Goal: Obtain resource: Download file/media

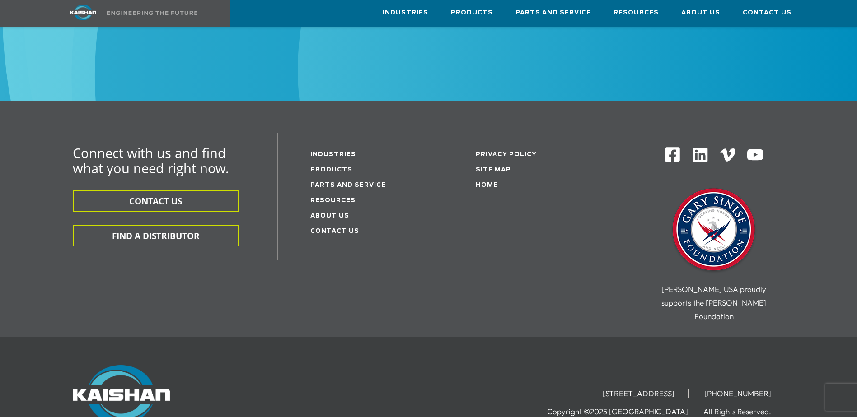
scroll to position [542, 0]
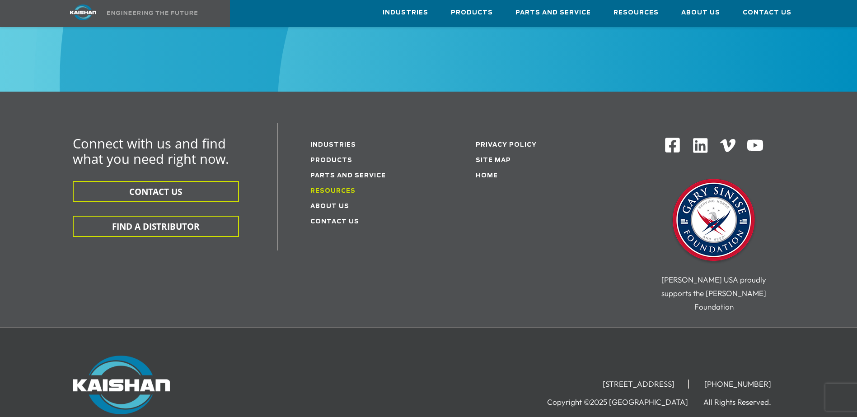
click at [331, 188] on link "Resources" at bounding box center [332, 191] width 45 height 6
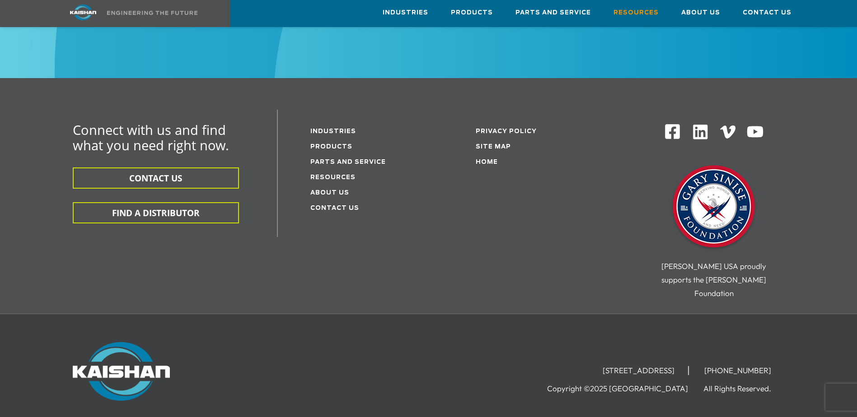
scroll to position [1084, 0]
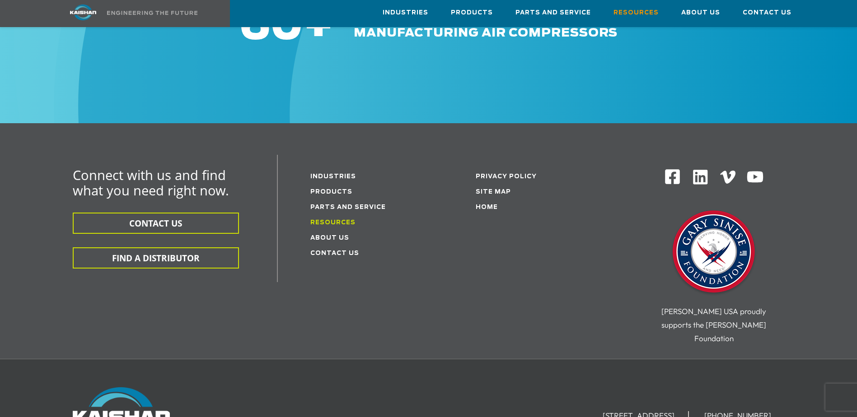
click at [338, 220] on link "Resources" at bounding box center [332, 223] width 45 height 6
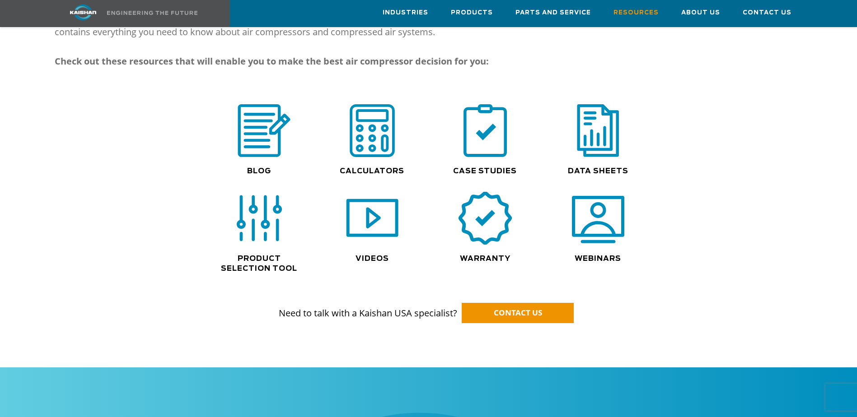
scroll to position [587, 0]
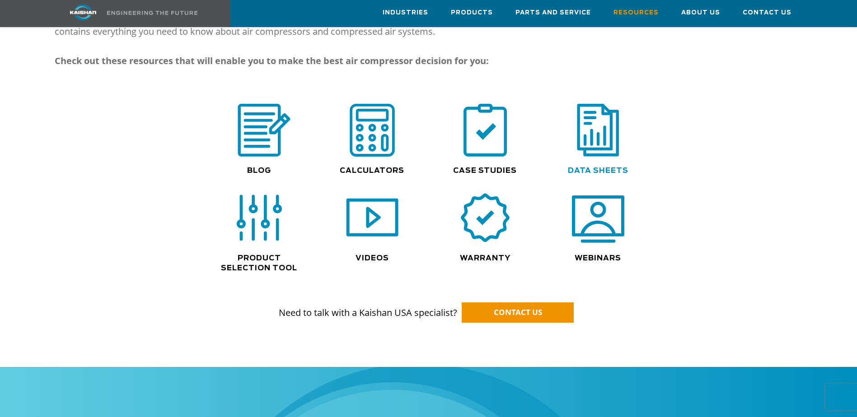
click at [595, 167] on link "Data Sheets" at bounding box center [598, 170] width 61 height 7
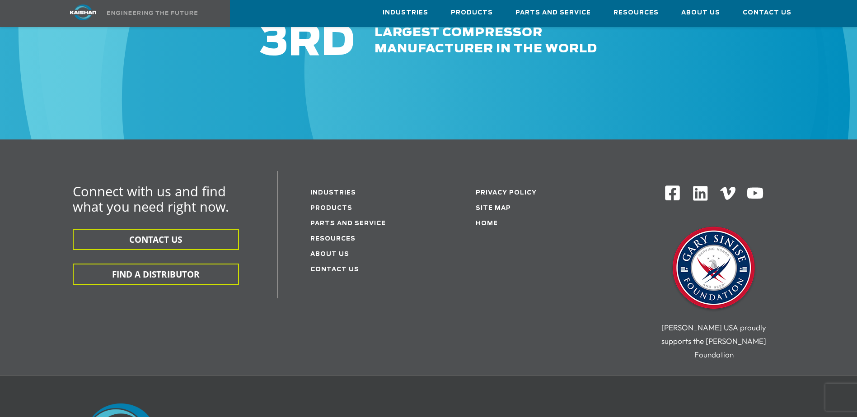
scroll to position [497, 0]
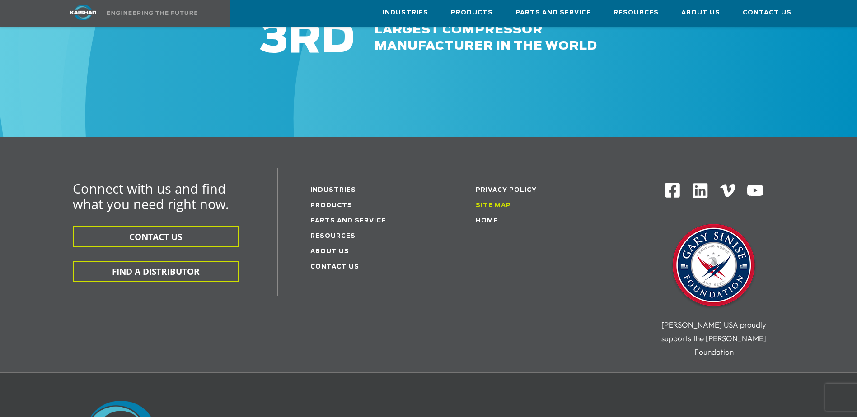
click at [498, 203] on link "Site Map" at bounding box center [492, 206] width 35 height 6
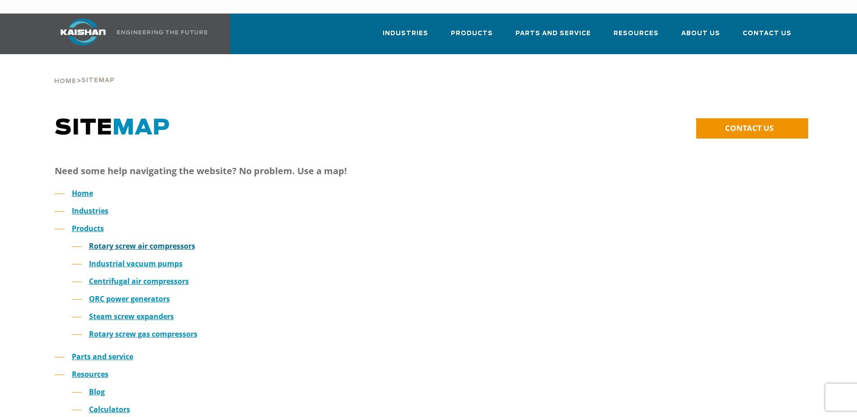
click at [143, 241] on link "Rotary screw air compressors" at bounding box center [142, 246] width 106 height 10
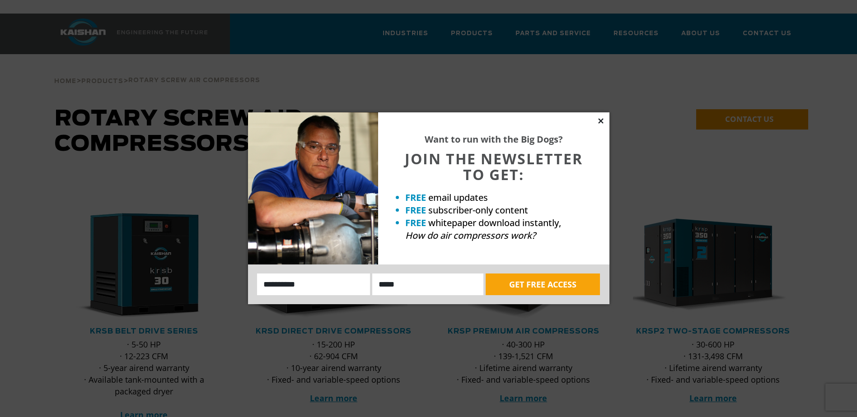
click at [601, 121] on icon at bounding box center [600, 120] width 5 height 5
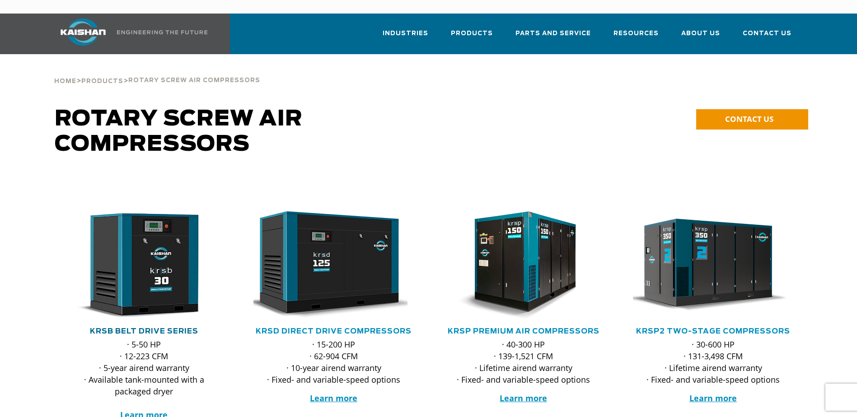
click at [143, 328] on link "KRSB Belt Drive Series" at bounding box center [144, 331] width 108 height 7
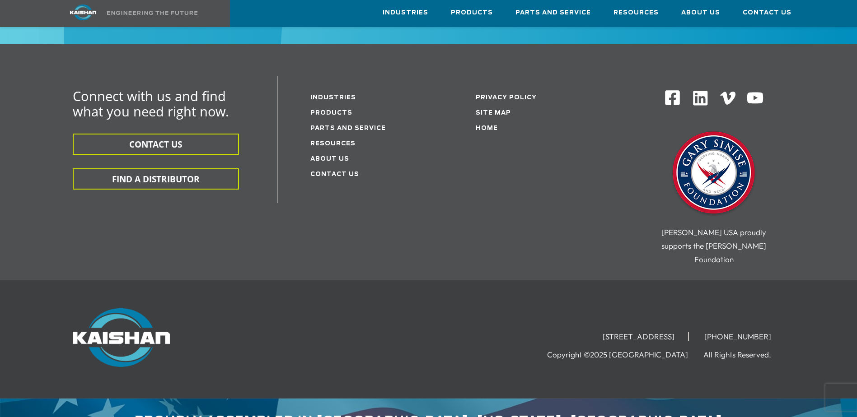
scroll to position [2829, 0]
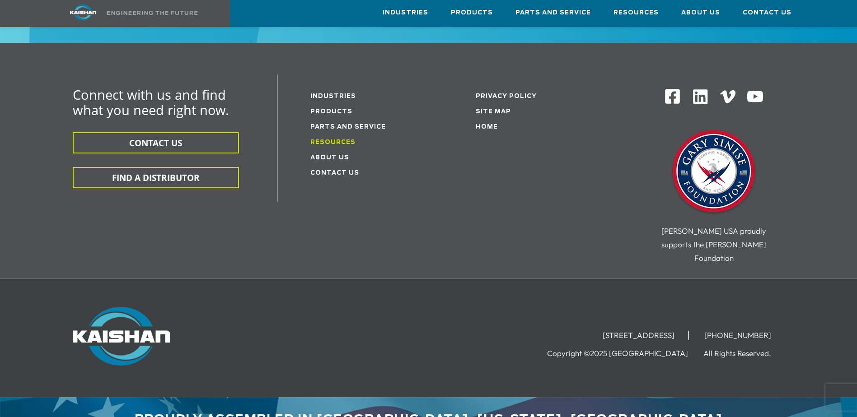
click at [326, 140] on link "Resources" at bounding box center [332, 143] width 45 height 6
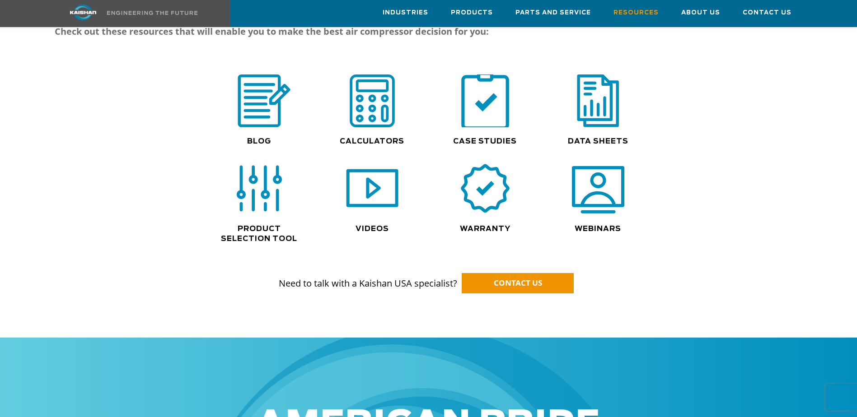
scroll to position [632, 0]
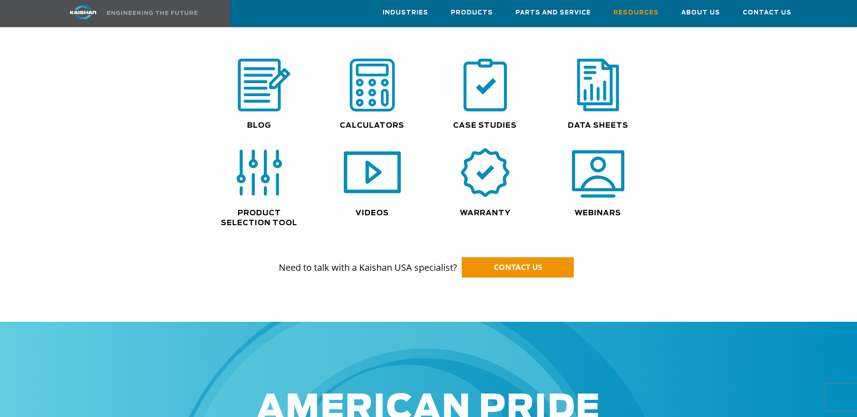
click at [371, 162] on img at bounding box center [372, 173] width 58 height 58
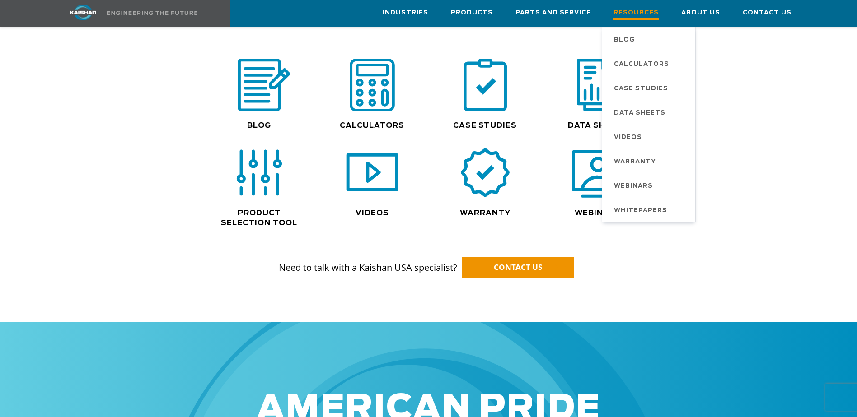
click at [641, 13] on span "Resources" at bounding box center [635, 14] width 45 height 12
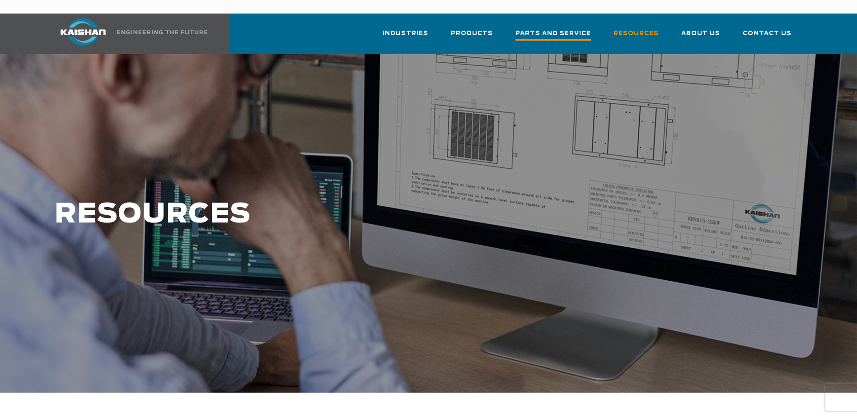
click at [566, 28] on span "Parts and Service" at bounding box center [552, 34] width 75 height 12
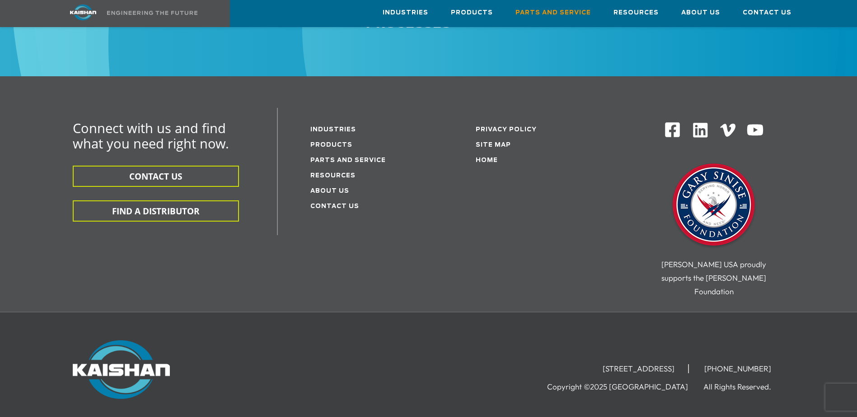
scroll to position [1221, 0]
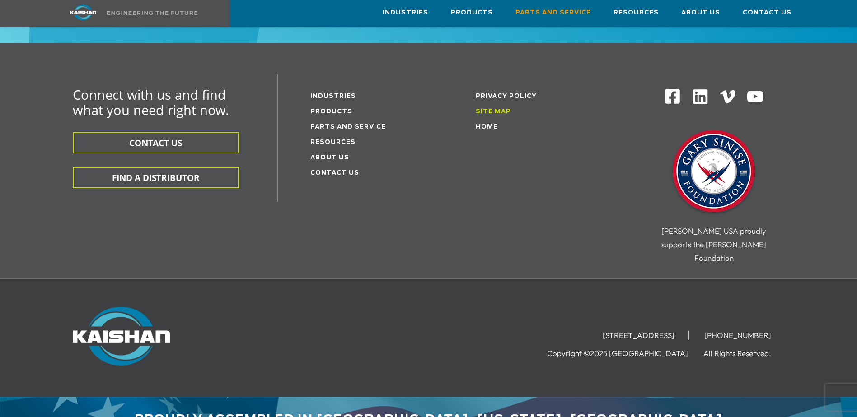
click at [503, 109] on link "Site Map" at bounding box center [492, 112] width 35 height 6
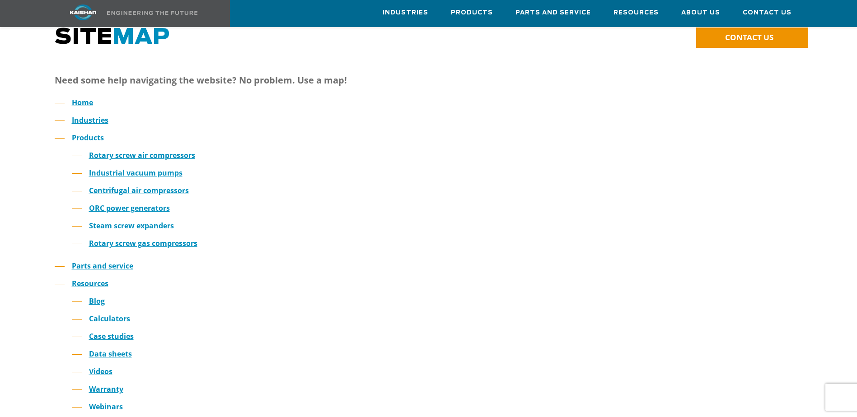
scroll to position [90, 0]
click at [125, 151] on link "Rotary screw air compressors" at bounding box center [142, 156] width 106 height 10
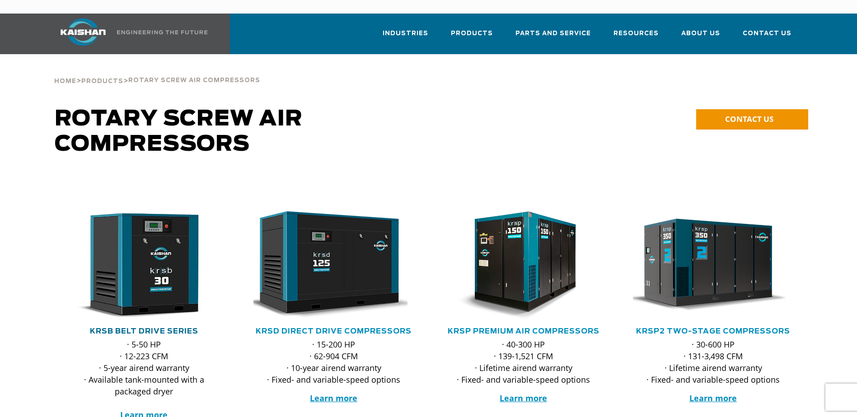
click at [140, 328] on link "KRSB Belt Drive Series" at bounding box center [144, 331] width 108 height 7
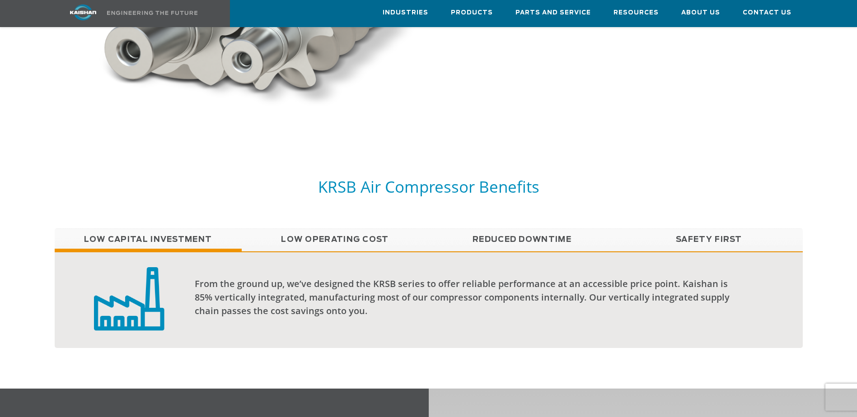
scroll to position [542, 0]
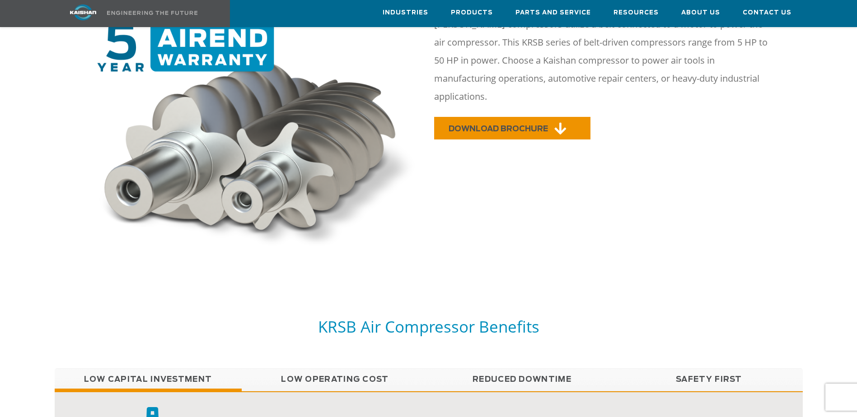
click at [510, 125] on span "DOWNLOAD BROCHURE" at bounding box center [497, 129] width 99 height 8
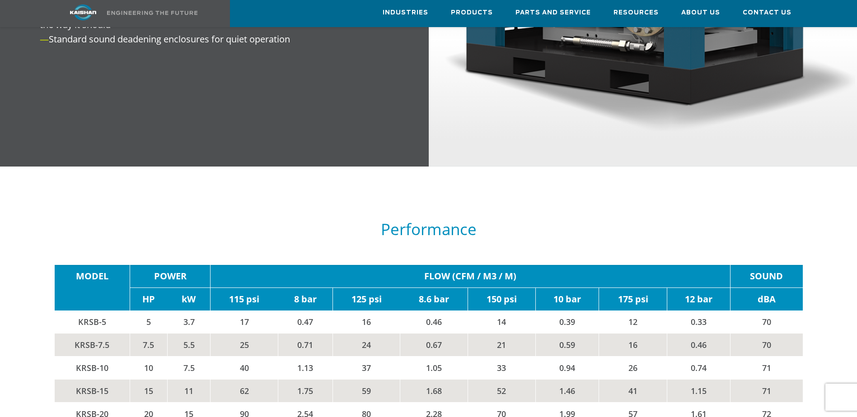
scroll to position [1384, 0]
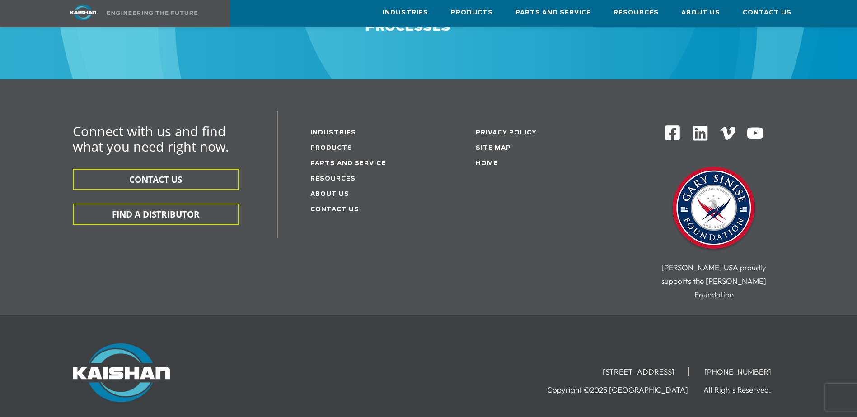
scroll to position [2865, 0]
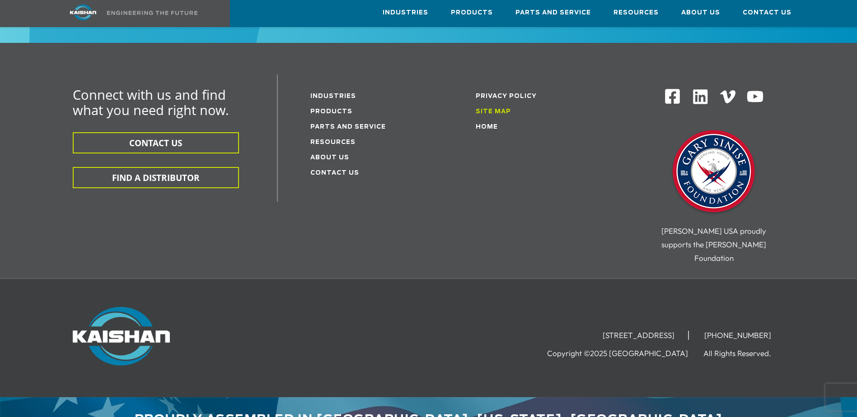
click at [486, 109] on link "Site Map" at bounding box center [492, 112] width 35 height 6
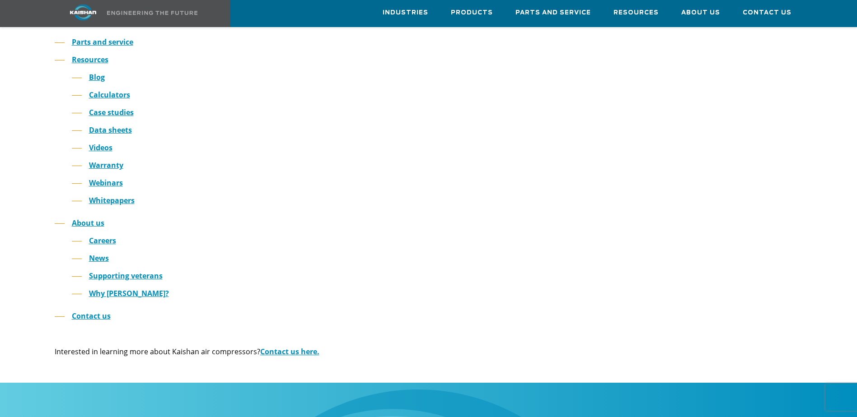
scroll to position [271, 0]
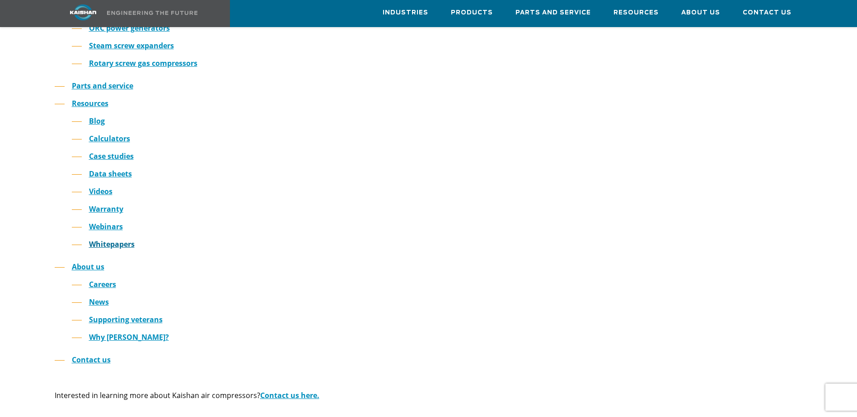
click at [101, 239] on link "Whitepapers" at bounding box center [112, 244] width 46 height 10
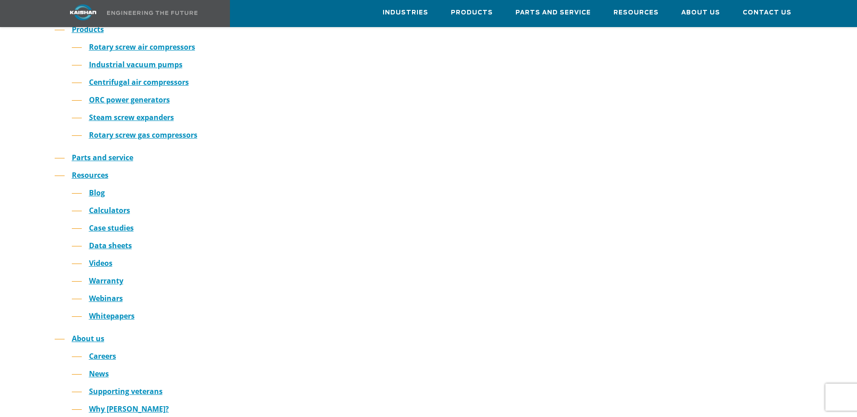
scroll to position [45, 0]
